Goal: Information Seeking & Learning: Compare options

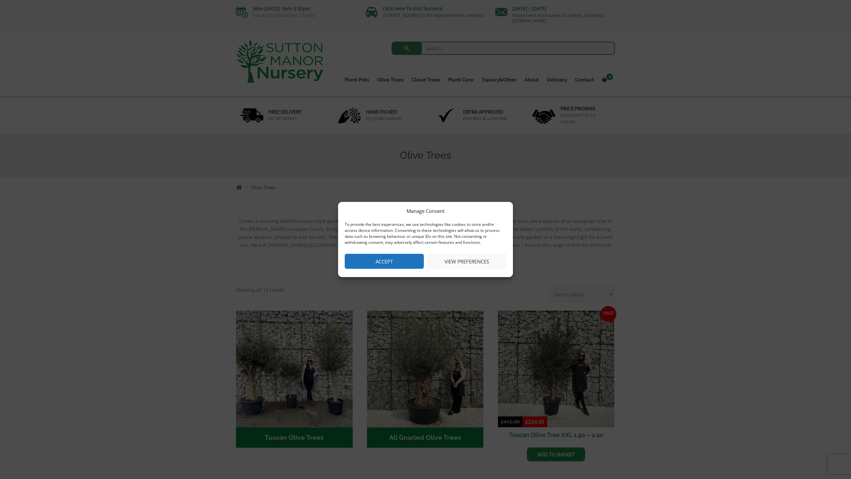
click at [393, 261] on button "Accept" at bounding box center [384, 261] width 79 height 15
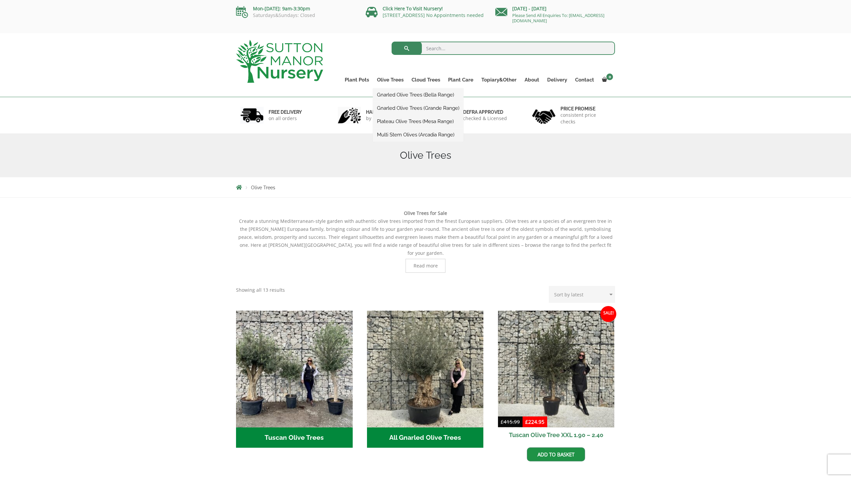
click at [404, 96] on link "Gnarled Olive Trees (Bella Range)" at bounding box center [418, 95] width 90 height 10
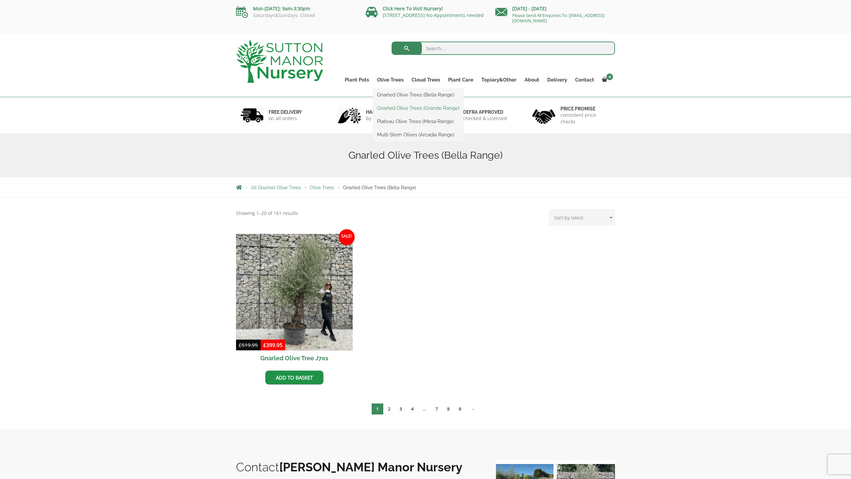
click at [406, 109] on link "Gnarled Olive Trees (Grande Range)" at bounding box center [418, 108] width 90 height 10
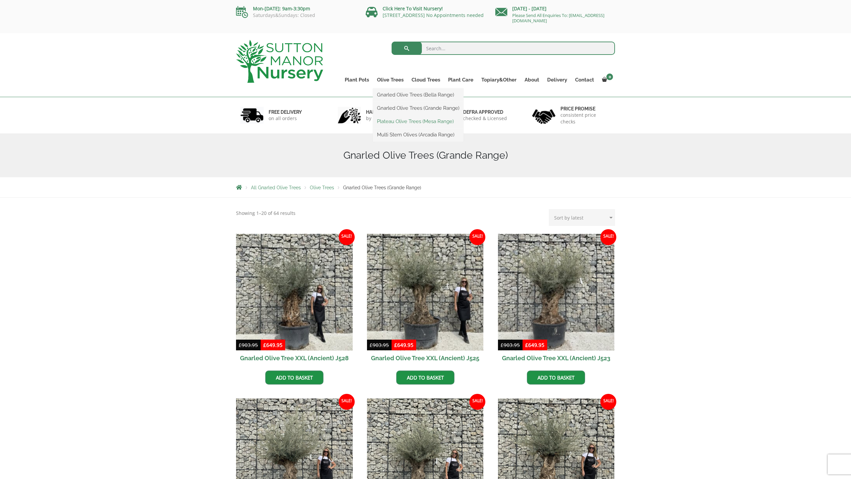
click at [407, 119] on link "Plateau Olive Trees (Mesa Range)" at bounding box center [418, 121] width 90 height 10
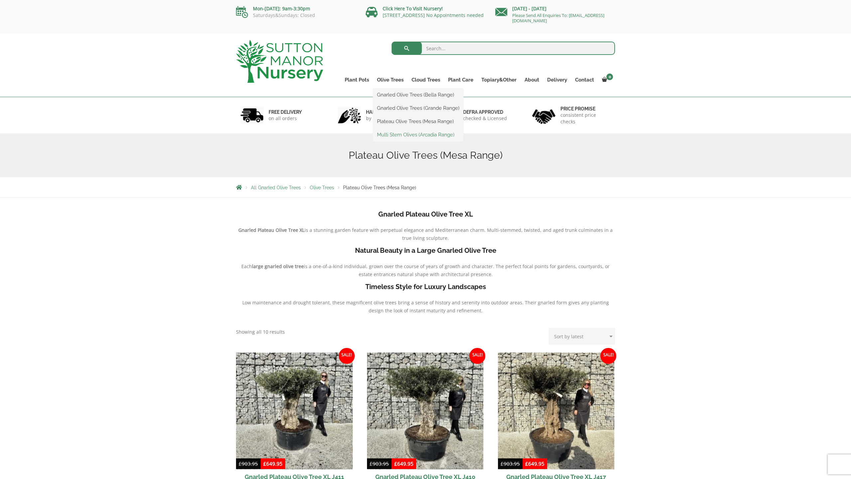
click at [414, 134] on link "Multi Stem Olives (Arcadia Range)" at bounding box center [418, 135] width 90 height 10
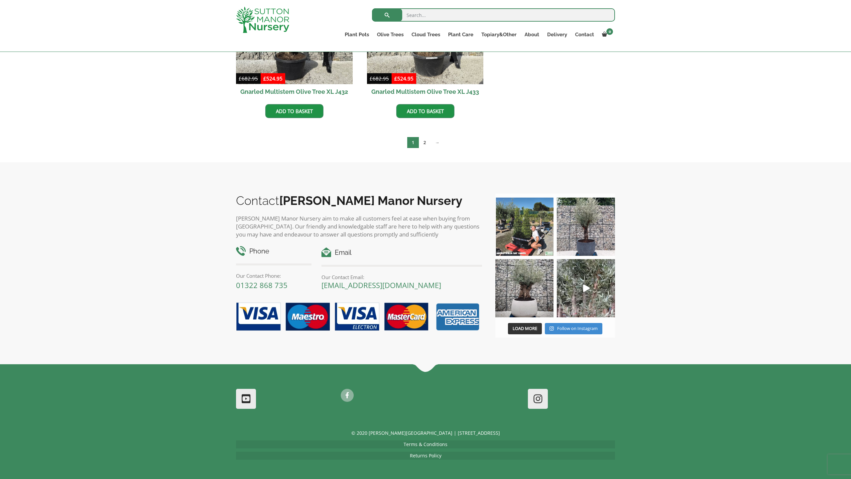
scroll to position [1029, 0]
drag, startPoint x: 530, startPoint y: 233, endPoint x: 552, endPoint y: 240, distance: 23.9
click at [530, 233] on img at bounding box center [524, 227] width 58 height 58
